Goal: Information Seeking & Learning: Check status

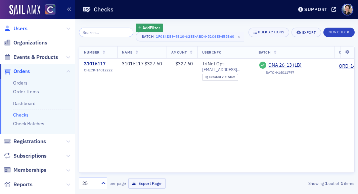
click at [20, 28] on span "Users" at bounding box center [20, 28] width 14 height 7
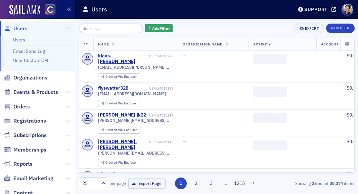
click at [108, 30] on input "search" at bounding box center [111, 28] width 64 height 9
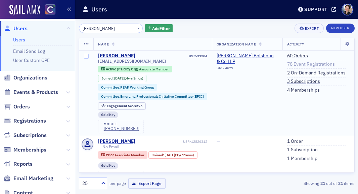
type input "[PERSON_NAME]"
click at [313, 64] on link "78 Event Registrations" at bounding box center [311, 64] width 48 height 6
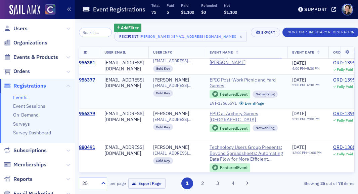
scroll to position [234, 22]
